Goal: Task Accomplishment & Management: Manage account settings

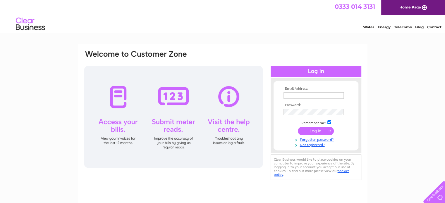
type input "[EMAIL_ADDRESS][DOMAIN_NAME]"
click at [320, 135] on td at bounding box center [316, 131] width 68 height 11
click at [318, 129] on input "submit" at bounding box center [316, 131] width 36 height 8
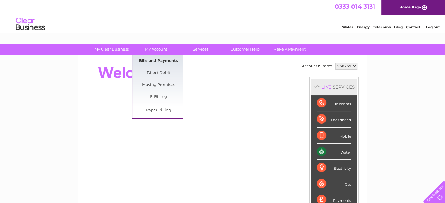
click at [163, 64] on link "Bills and Payments" at bounding box center [158, 61] width 48 height 12
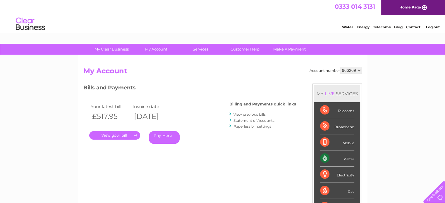
click at [118, 134] on link "." at bounding box center [114, 135] width 51 height 8
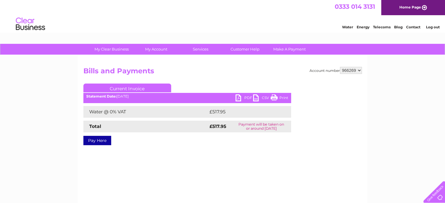
click at [257, 97] on link "CSV" at bounding box center [262, 98] width 18 height 8
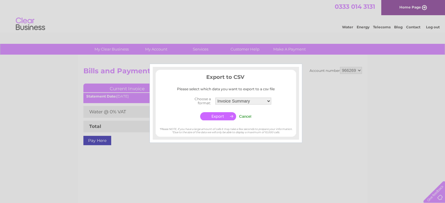
click at [0, 117] on div at bounding box center [222, 101] width 445 height 203
click at [245, 116] on input "Cancel" at bounding box center [245, 116] width 12 height 4
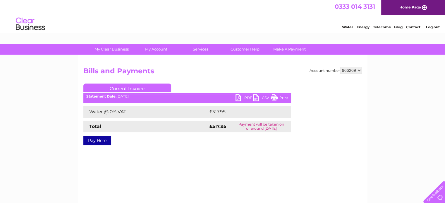
click at [241, 98] on link "PDF" at bounding box center [244, 98] width 18 height 8
